Goal: Task Accomplishment & Management: Manage account settings

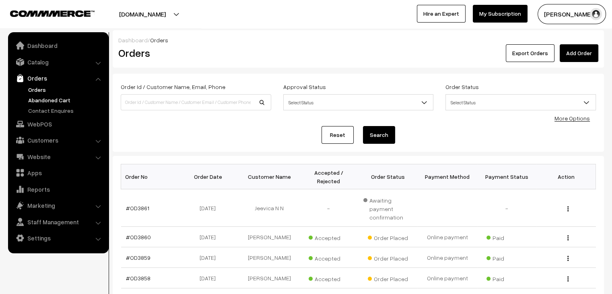
click at [62, 98] on link "Abandoned Cart" at bounding box center [66, 100] width 80 height 8
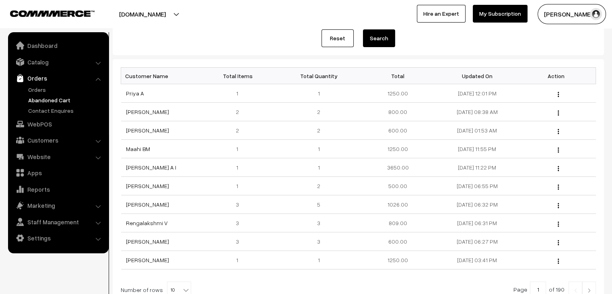
scroll to position [121, 0]
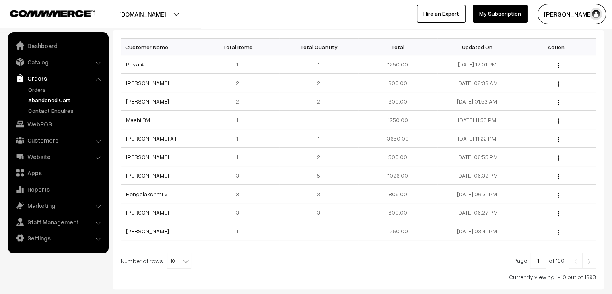
click at [590, 262] on img at bounding box center [589, 261] width 7 height 5
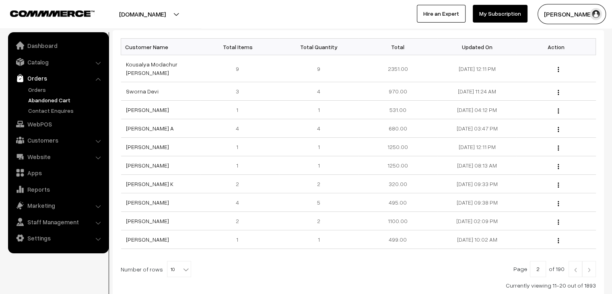
scroll to position [161, 0]
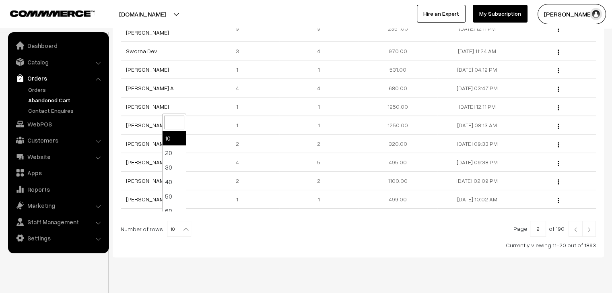
click at [182, 225] on b at bounding box center [186, 229] width 8 height 8
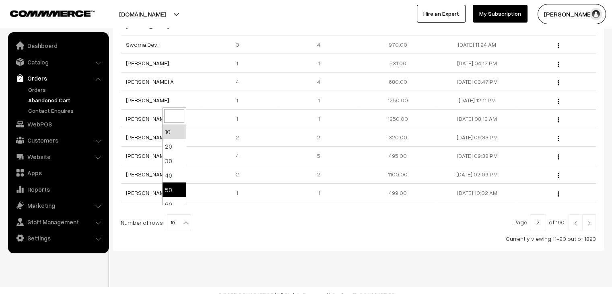
scroll to position [64, 0]
select select "100"
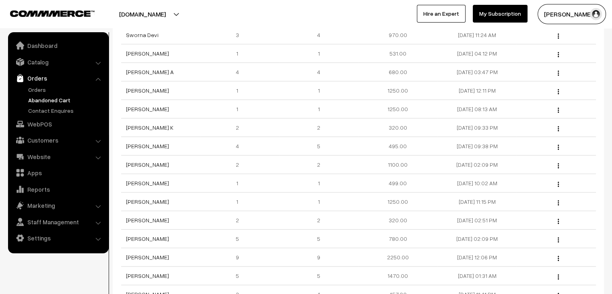
scroll to position [402, 0]
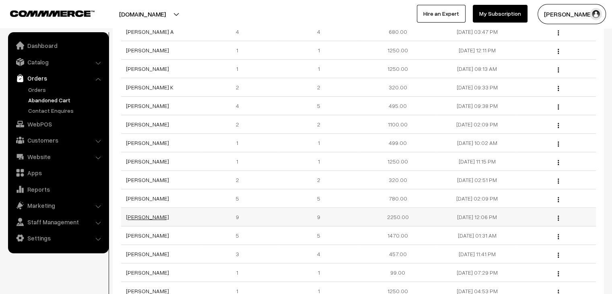
click at [156, 213] on link "Susmi Sreenath" at bounding box center [147, 216] width 43 height 7
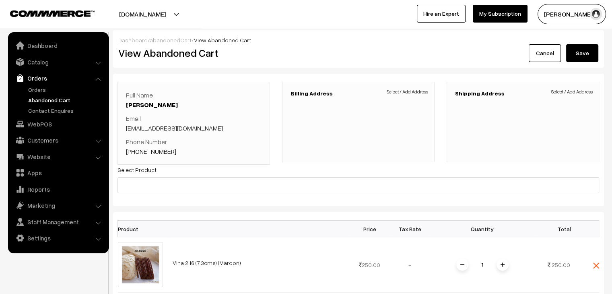
drag, startPoint x: 208, startPoint y: 134, endPoint x: 183, endPoint y: 132, distance: 25.4
click at [183, 132] on div "Full Name [PERSON_NAME] Email [EMAIL_ADDRESS][DOMAIN_NAME] Phone Number [PHONE_…" at bounding box center [194, 123] width 136 height 66
click at [200, 132] on p "Email sreenathsusmi@gmail.com" at bounding box center [194, 122] width 136 height 19
drag, startPoint x: 206, startPoint y: 126, endPoint x: 123, endPoint y: 128, distance: 82.5
click at [123, 128] on div "Full Name Susmi Sreenath Email sreenathsusmi@gmail.com Phone Number +91 0892679…" at bounding box center [194, 123] width 153 height 83
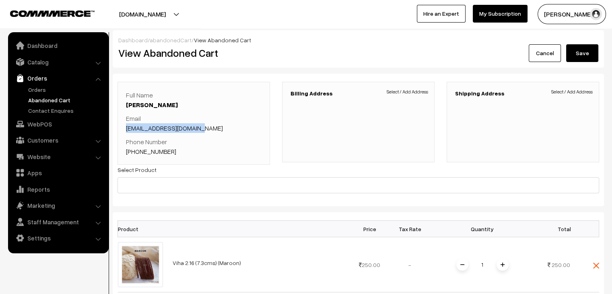
copy link "sreenathsusmi@gmail.com"
click at [53, 139] on link "Customers" at bounding box center [58, 140] width 96 height 14
click at [545, 56] on link "Cancel" at bounding box center [545, 53] width 32 height 18
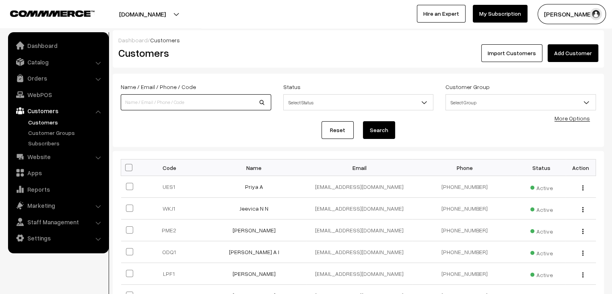
click at [188, 103] on input at bounding box center [196, 102] width 151 height 16
paste input "sreenathsusmi@gmail.com"
type input "sreenathsusmi@gmail.com"
click at [363, 121] on button "Search" at bounding box center [379, 130] width 32 height 18
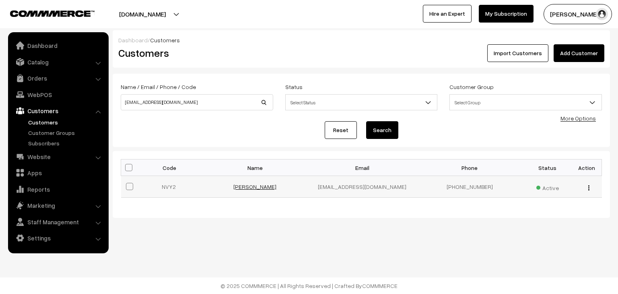
click at [256, 186] on link "[PERSON_NAME]" at bounding box center [254, 186] width 43 height 7
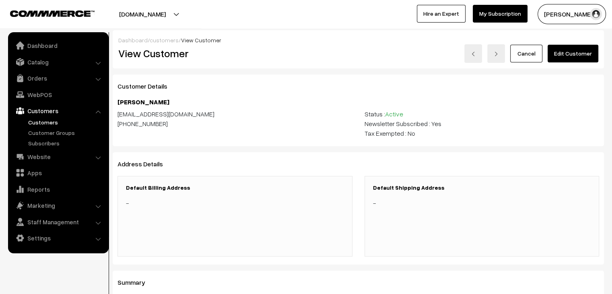
click at [586, 57] on link "Edit Customer" at bounding box center [573, 54] width 51 height 18
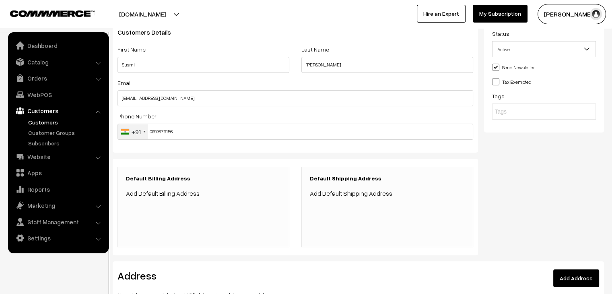
scroll to position [80, 0]
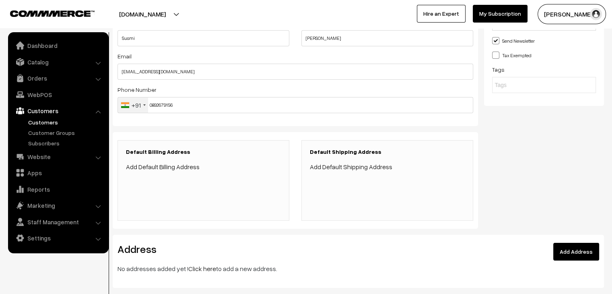
click at [140, 109] on div "+91" at bounding box center [136, 105] width 9 height 10
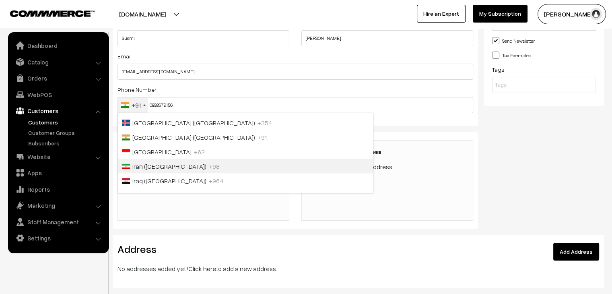
scroll to position [1510, 0]
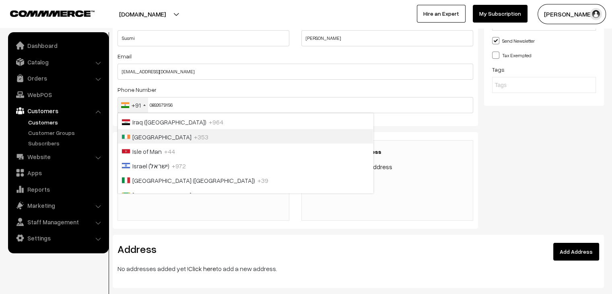
click at [194, 140] on span "+353" at bounding box center [201, 136] width 14 height 8
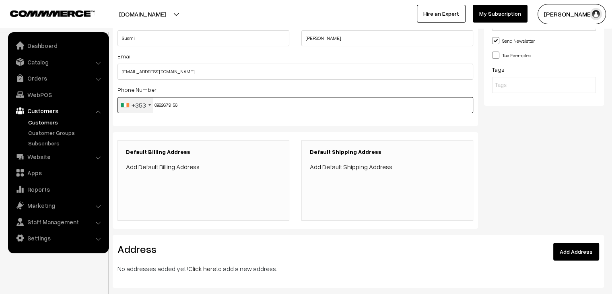
click at [156, 107] on input "0892679156" at bounding box center [296, 105] width 356 height 16
click at [188, 99] on input "892679156" at bounding box center [296, 105] width 356 height 16
type input "8926791560"
click at [216, 132] on div "Customers Details First Name Susmi Last Name Sreenath Email sreenathsusmi@gmail…" at bounding box center [296, 114] width 378 height 241
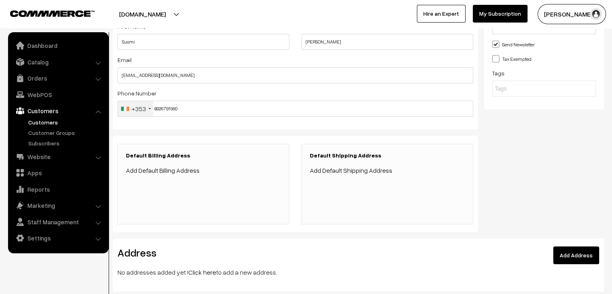
scroll to position [70, 0]
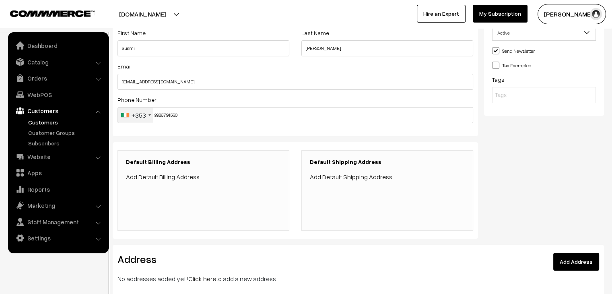
click at [588, 262] on link "Add Address" at bounding box center [576, 262] width 46 height 18
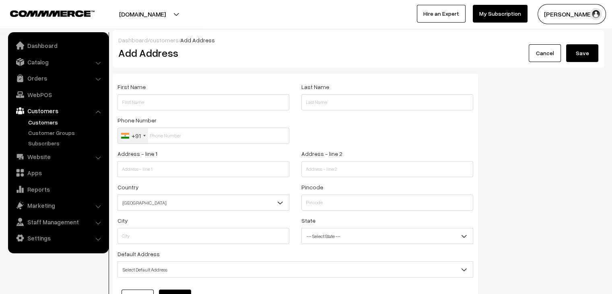
click at [139, 136] on div "+91" at bounding box center [136, 136] width 9 height 10
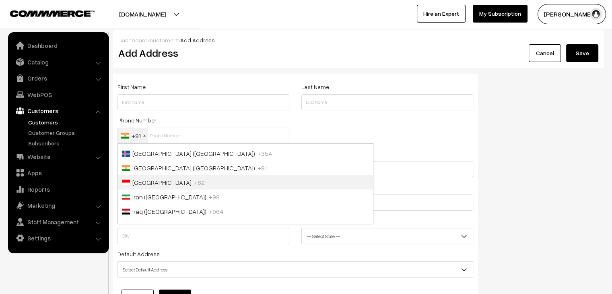
scroll to position [1492, 0]
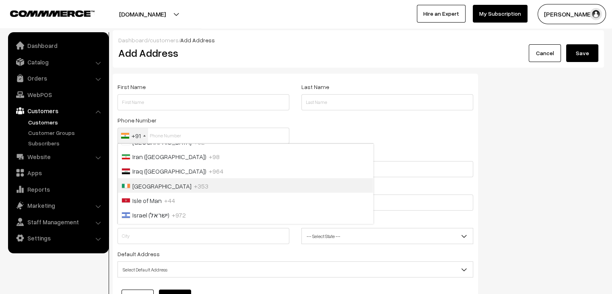
click at [194, 190] on span "+353" at bounding box center [201, 186] width 14 height 8
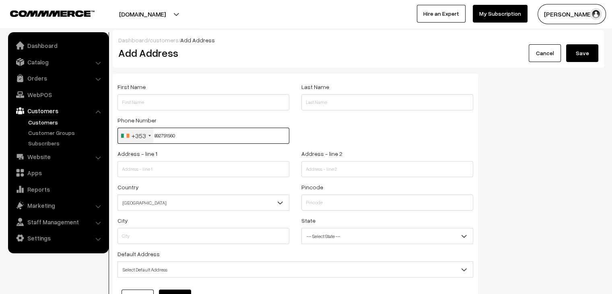
click at [162, 136] on input "892791560" at bounding box center [204, 136] width 172 height 16
type input "8926791560"
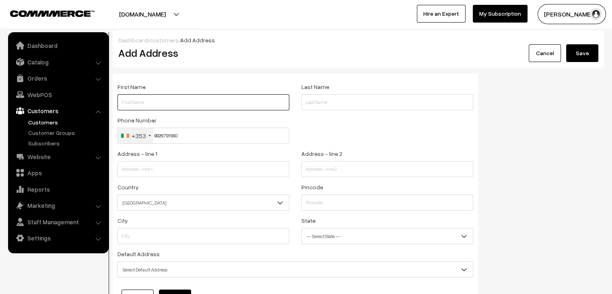
click at [187, 107] on input "text" at bounding box center [204, 102] width 172 height 16
paste input "[PERSON_NAME]"
drag, startPoint x: 189, startPoint y: 104, endPoint x: 135, endPoint y: 102, distance: 53.6
click at [135, 102] on input "[PERSON_NAME]" at bounding box center [204, 102] width 172 height 16
type input "Susmi"
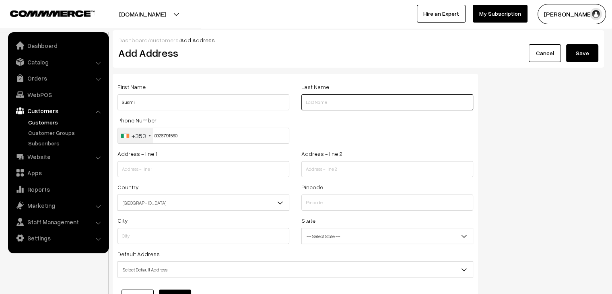
click at [326, 102] on input "text" at bounding box center [387, 102] width 172 height 16
paste input "Sreenath"
type input "Sreenath"
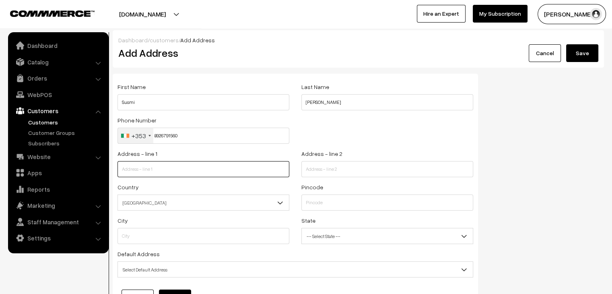
click at [199, 174] on input "text" at bounding box center [204, 169] width 172 height 16
paste input "33 Alden grove Douglas"
type input "33 Alden grove Douglas"
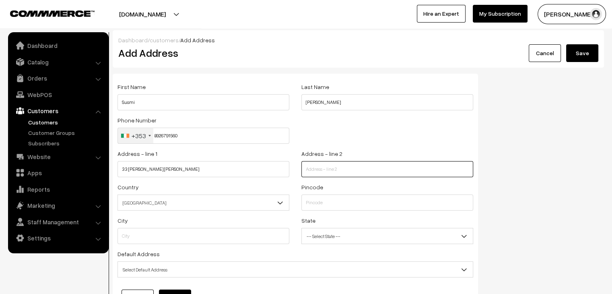
paste input "Cork"
type input "Cork"
click at [202, 200] on span "India" at bounding box center [203, 203] width 171 height 14
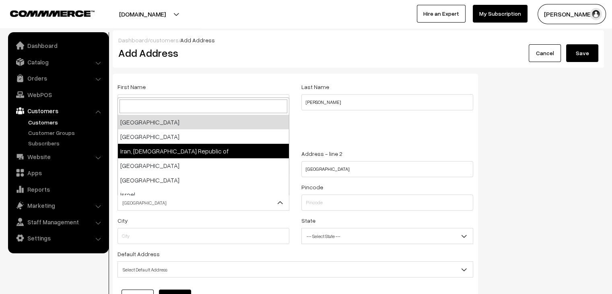
scroll to position [1446, 0]
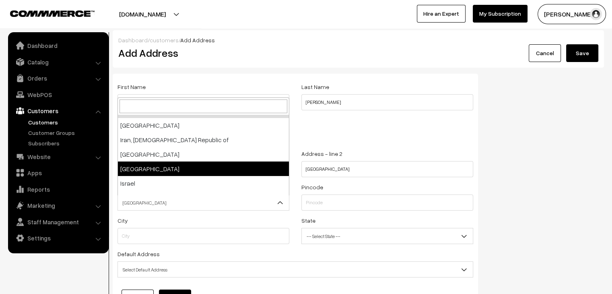
select select "103"
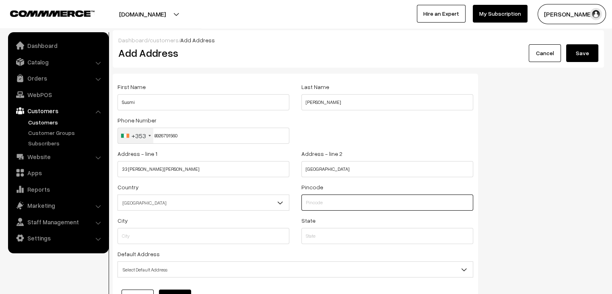
click at [328, 198] on input "text" at bounding box center [387, 202] width 172 height 16
paste input "T12H5xp"
type input "T12H5xp"
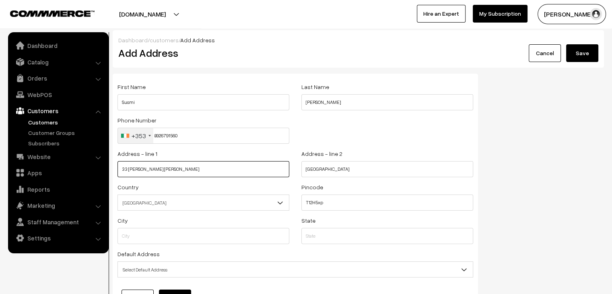
drag, startPoint x: 153, startPoint y: 169, endPoint x: 212, endPoint y: 174, distance: 59.8
click at [212, 174] on input "33 Alden grove Douglas" at bounding box center [204, 169] width 172 height 16
type input "33 Alden grove"
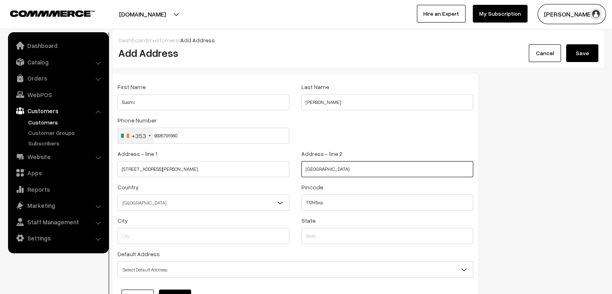
drag, startPoint x: 315, startPoint y: 174, endPoint x: 291, endPoint y: 174, distance: 23.7
click at [291, 174] on div "Address - line 1 33 Alden grove Address - line 2 Cork" at bounding box center [295, 165] width 368 height 33
paste input "Douglas"
type input "Douglas"
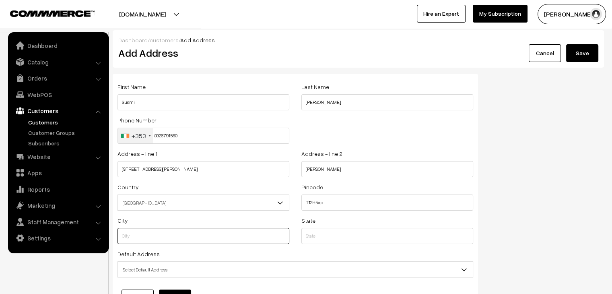
click at [196, 238] on input "text" at bounding box center [204, 236] width 172 height 16
type input "Cork"
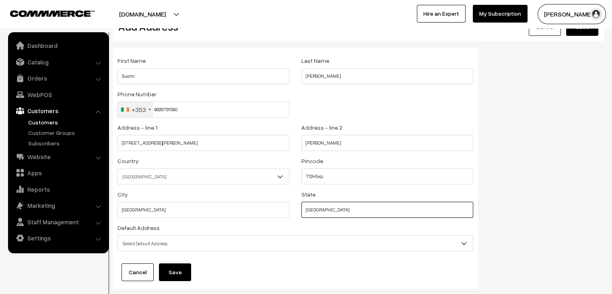
scroll to position [40, 0]
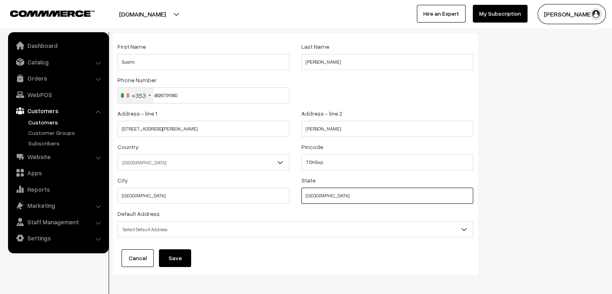
type input "Ireland"
click at [208, 233] on span "Select Default Address" at bounding box center [295, 229] width 355 height 14
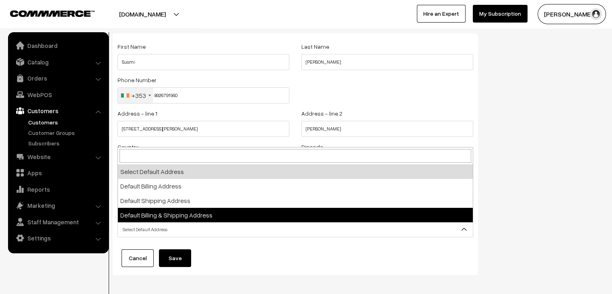
select select "3"
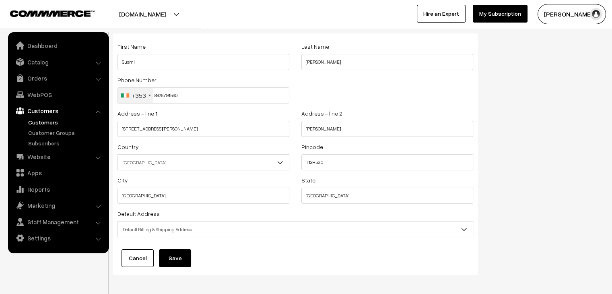
click at [184, 257] on button "Save" at bounding box center [175, 258] width 32 height 18
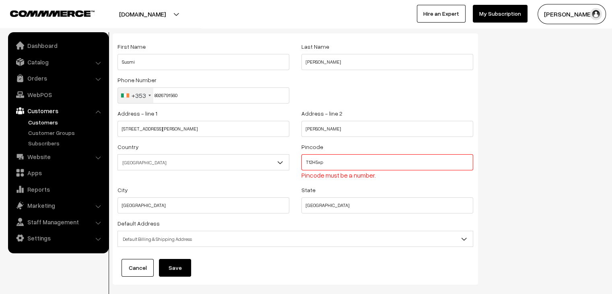
drag, startPoint x: 334, startPoint y: 165, endPoint x: 272, endPoint y: 165, distance: 61.2
click at [272, 165] on div "Country Select Afghanistan Albania Algeria American Samoa Andorra Angola Anguil…" at bounding box center [295, 163] width 368 height 43
drag, startPoint x: 335, startPoint y: 212, endPoint x: 280, endPoint y: 212, distance: 55.1
click at [280, 212] on div "City Cork State Ireland" at bounding box center [295, 201] width 368 height 33
paste input "T12H5xp"
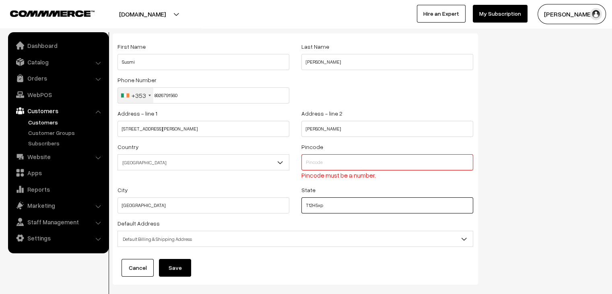
type input "T12H5xp"
click at [322, 163] on input "text" at bounding box center [387, 162] width 172 height 16
type input "00000"
click at [176, 264] on button "Save" at bounding box center [175, 268] width 32 height 18
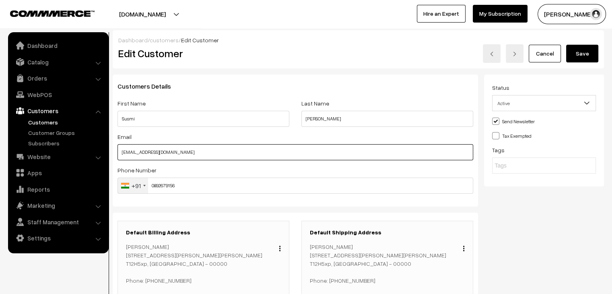
drag, startPoint x: 187, startPoint y: 151, endPoint x: 96, endPoint y: 155, distance: 91.1
click at [96, 155] on body "Thank you for showing interest. Our team will call you shortly. Close [DOMAIN_N…" at bounding box center [306, 251] width 612 height 503
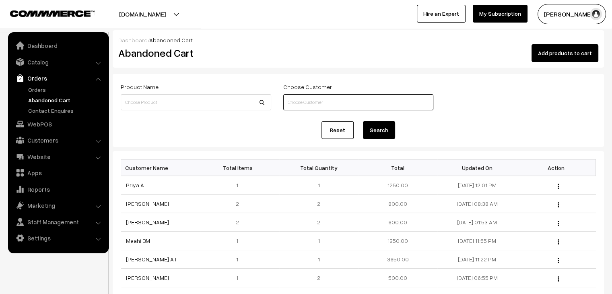
click at [316, 102] on input at bounding box center [358, 102] width 151 height 16
paste input "[EMAIL_ADDRESS][DOMAIN_NAME]"
type input "[EMAIL_ADDRESS][DOMAIN_NAME]"
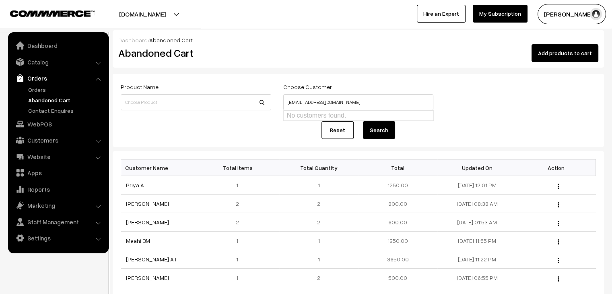
click at [257, 144] on form "Product Name Choose Customer sreenathsusmi@gmail.com Reset Search" at bounding box center [358, 110] width 491 height 73
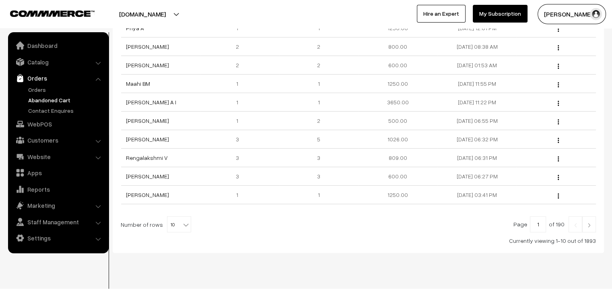
scroll to position [167, 0]
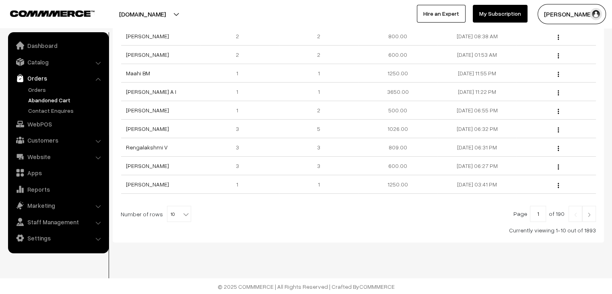
click at [174, 215] on span "10" at bounding box center [178, 214] width 23 height 16
select select "100"
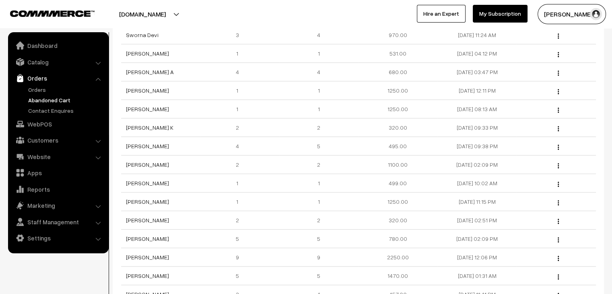
scroll to position [402, 0]
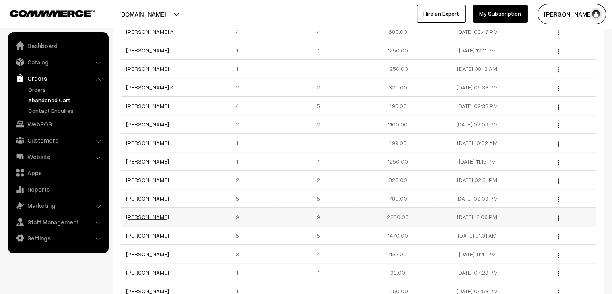
click at [159, 213] on link "[PERSON_NAME]" at bounding box center [147, 216] width 43 height 7
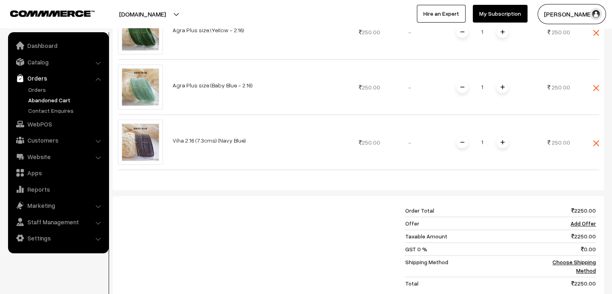
scroll to position [644, 0]
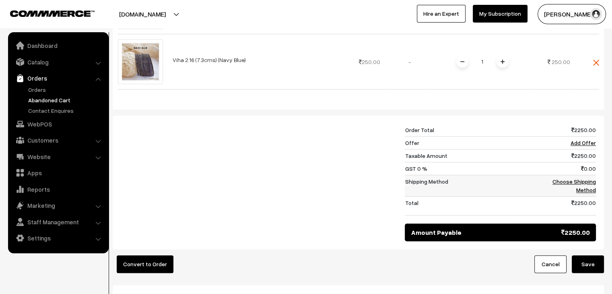
click at [574, 184] on td "Choose Shipping Method" at bounding box center [565, 185] width 61 height 21
click at [578, 182] on link "Choose Shipping Method" at bounding box center [574, 185] width 43 height 15
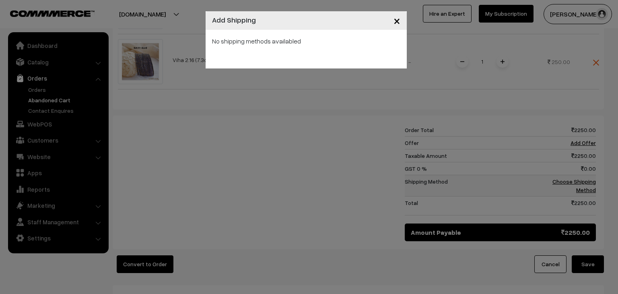
click at [578, 182] on div "× Add Shipping No shipping methods availabled" at bounding box center [309, 147] width 618 height 294
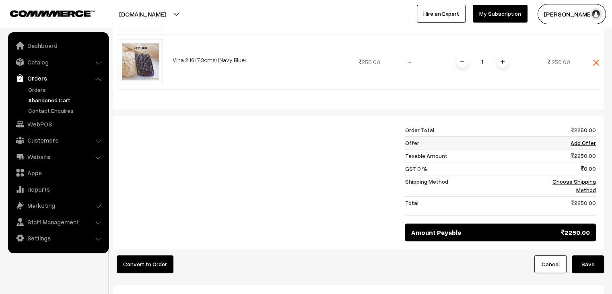
click at [580, 143] on link "Add Offer" at bounding box center [583, 142] width 25 height 7
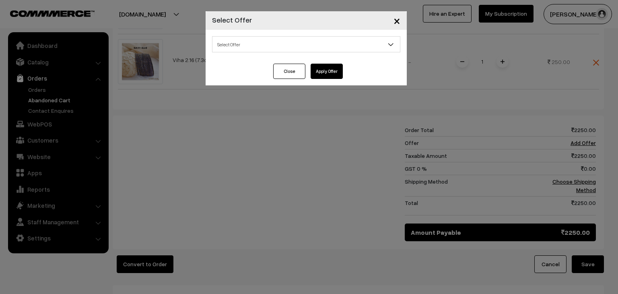
click at [383, 49] on span "Select Offer" at bounding box center [307, 44] width 188 height 14
click at [396, 20] on span "×" at bounding box center [397, 20] width 7 height 15
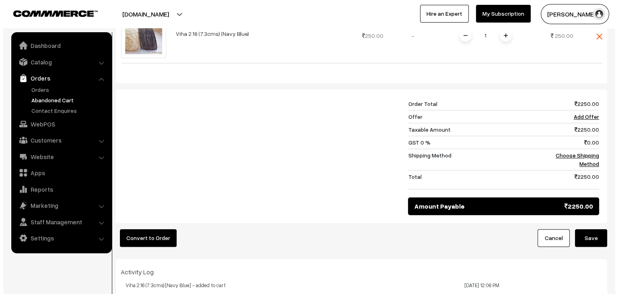
scroll to position [684, 0]
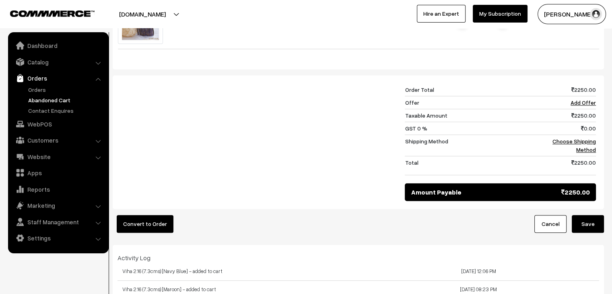
click at [153, 225] on button "Convert to Order" at bounding box center [145, 224] width 57 height 18
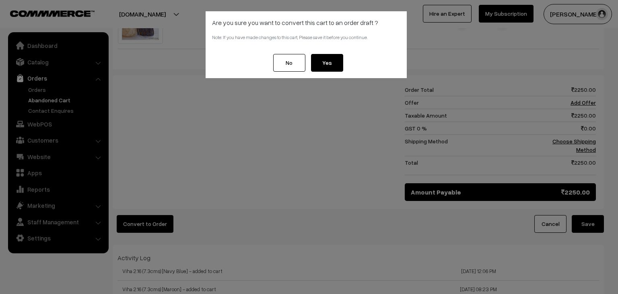
click at [333, 66] on button "Yes" at bounding box center [327, 63] width 32 height 18
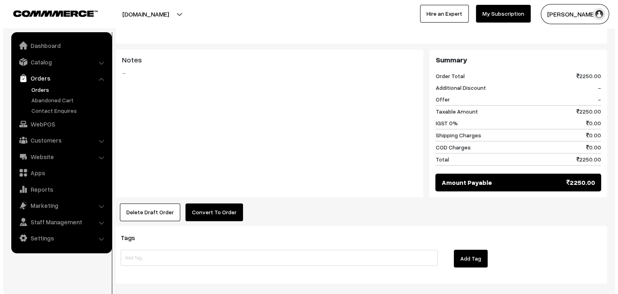
scroll to position [764, 0]
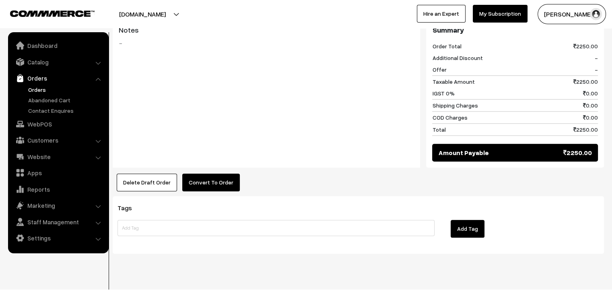
click at [214, 173] on button "Convert To Order" at bounding box center [211, 182] width 58 height 18
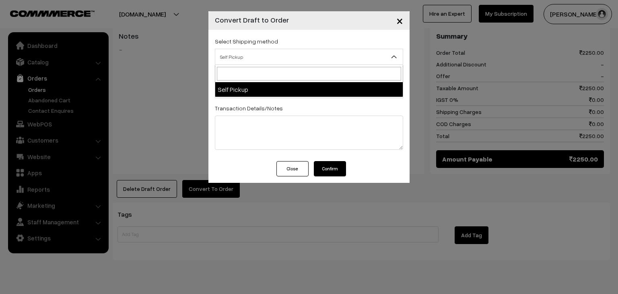
click at [290, 54] on span "Self Pickup" at bounding box center [309, 57] width 188 height 14
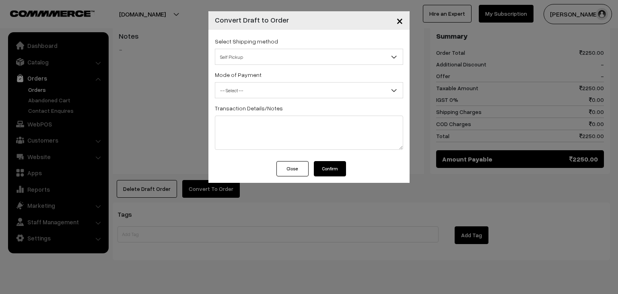
click at [288, 58] on span "Self Pickup" at bounding box center [309, 57] width 188 height 14
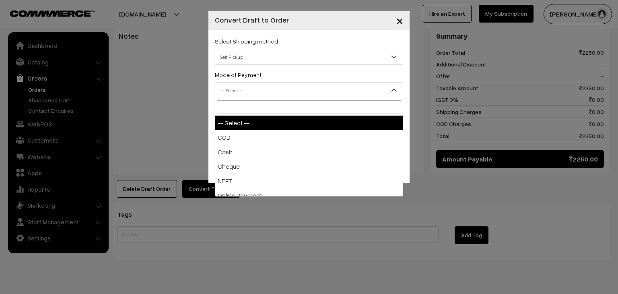
click at [282, 87] on span "-- Select --" at bounding box center [309, 90] width 188 height 14
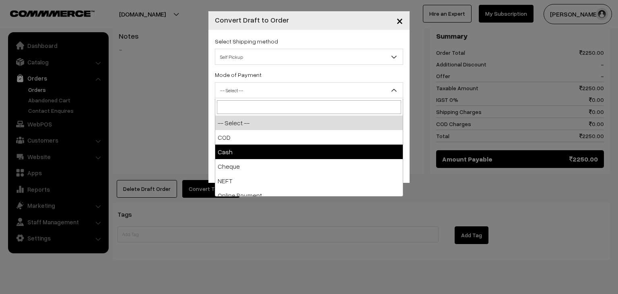
scroll to position [35, 0]
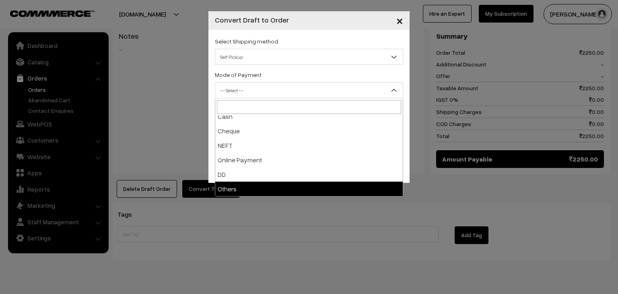
select select "7"
checkbox input "true"
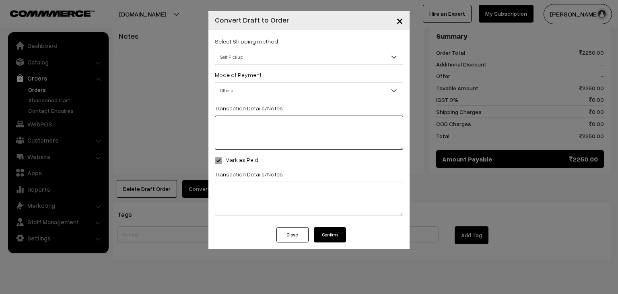
click at [282, 138] on textarea at bounding box center [309, 133] width 188 height 34
type textarea "527312926407"
click at [335, 234] on button "Confirm" at bounding box center [330, 234] width 32 height 15
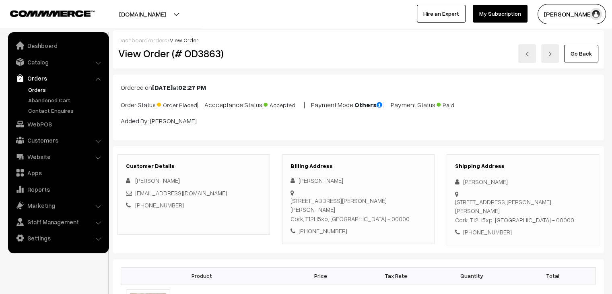
click at [586, 52] on link "Go Back" at bounding box center [581, 54] width 34 height 18
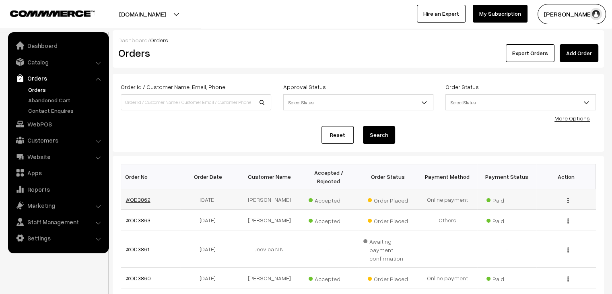
click at [145, 196] on link "#OD3862" at bounding box center [138, 199] width 25 height 7
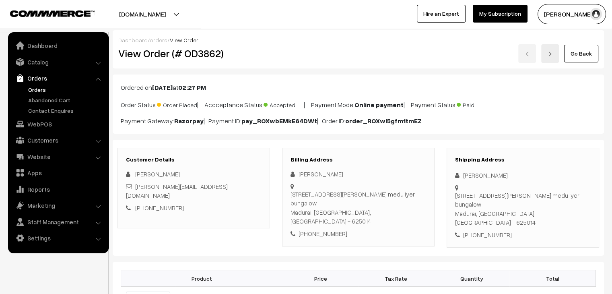
click at [582, 58] on link "Go Back" at bounding box center [581, 54] width 34 height 18
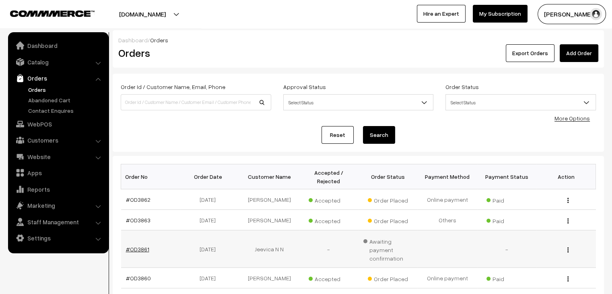
click at [146, 246] on link "#OD3861" at bounding box center [137, 249] width 23 height 7
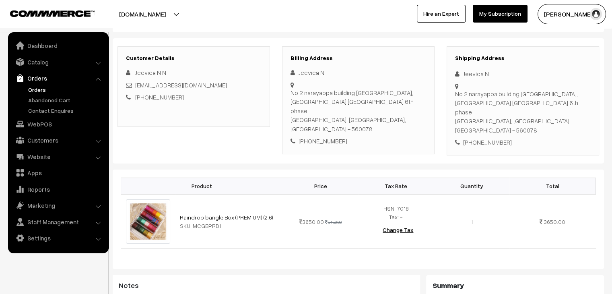
scroll to position [73, 0]
